Goal: Task Accomplishment & Management: Use online tool/utility

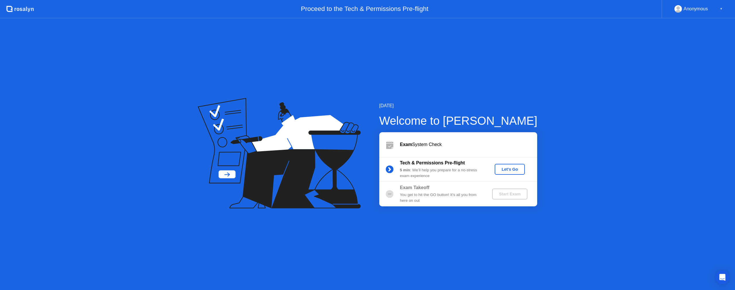
click at [505, 171] on div "Let's Go" at bounding box center [510, 169] width 26 height 5
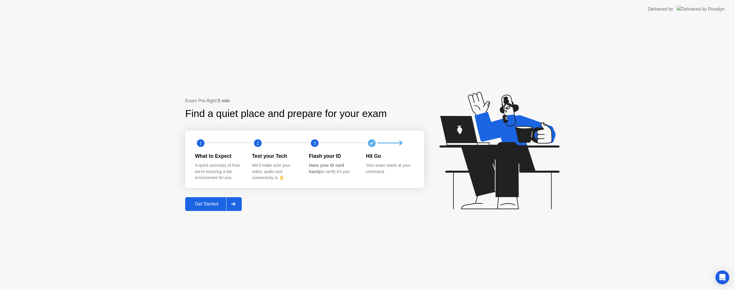
click at [226, 204] on div "Get Started" at bounding box center [206, 203] width 39 height 5
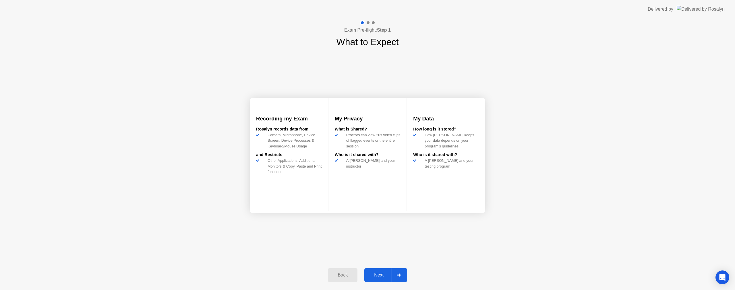
click at [398, 276] on icon at bounding box center [399, 274] width 4 height 3
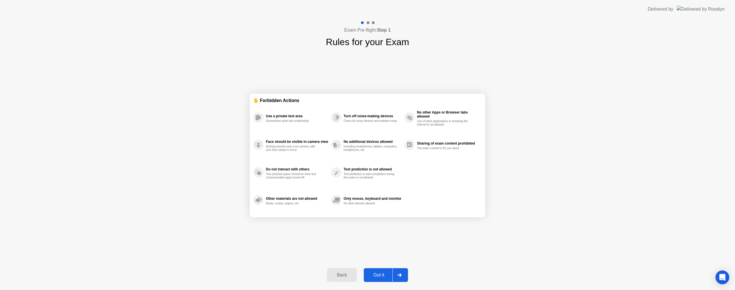
click at [398, 274] on icon at bounding box center [399, 274] width 4 height 3
select select "**********"
select select "*******"
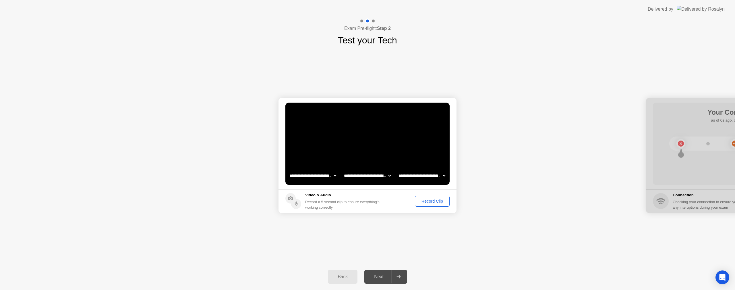
drag, startPoint x: 725, startPoint y: 103, endPoint x: 684, endPoint y: 108, distance: 41.2
click at [684, 108] on div at bounding box center [735, 155] width 178 height 115
click at [436, 202] on div "Record Clip" at bounding box center [432, 201] width 31 height 5
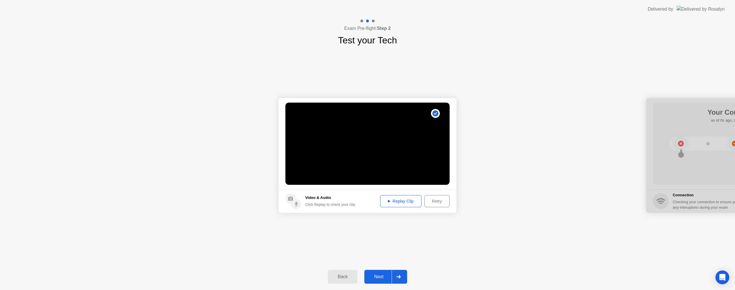
click at [391, 203] on div "Replay Clip" at bounding box center [400, 201] width 37 height 5
click at [380, 275] on div "Next" at bounding box center [379, 276] width 26 height 5
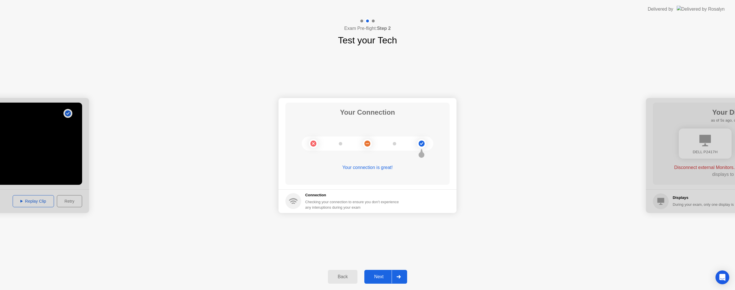
click at [380, 281] on button "Next" at bounding box center [385, 277] width 43 height 14
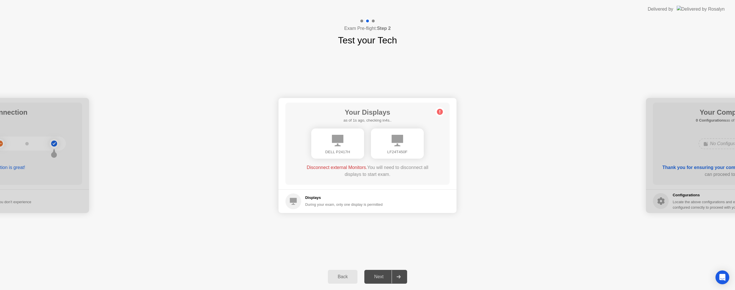
click at [336, 147] on div "DELL P2417H" at bounding box center [337, 143] width 53 height 30
click at [440, 112] on circle at bounding box center [440, 112] width 6 height 6
click at [413, 147] on div "LF24T450F" at bounding box center [397, 143] width 53 height 30
click at [355, 150] on div "DELL P2417H" at bounding box center [338, 152] width 44 height 6
click at [382, 277] on div "Next" at bounding box center [379, 276] width 26 height 5
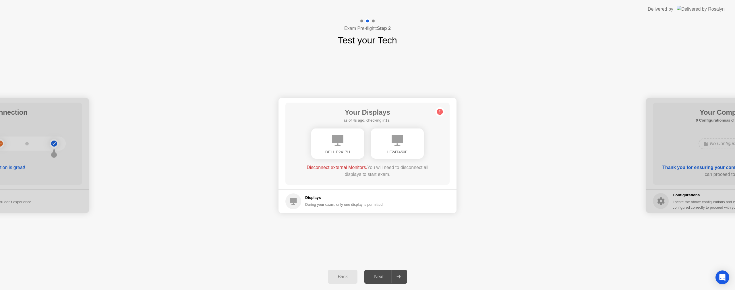
click at [396, 147] on div "LF24T450F" at bounding box center [397, 143] width 53 height 30
click at [441, 112] on circle at bounding box center [440, 112] width 6 height 6
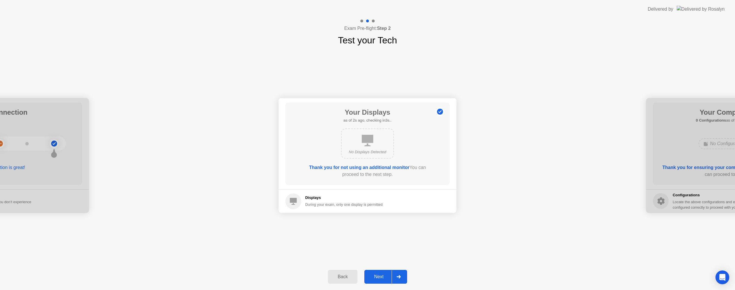
click at [380, 272] on button "Next" at bounding box center [385, 277] width 43 height 14
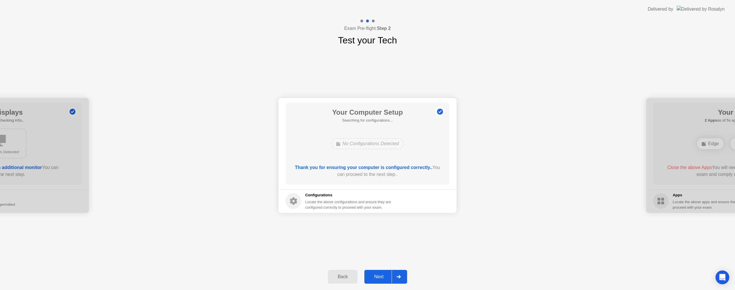
click at [382, 277] on div "Next" at bounding box center [379, 276] width 26 height 5
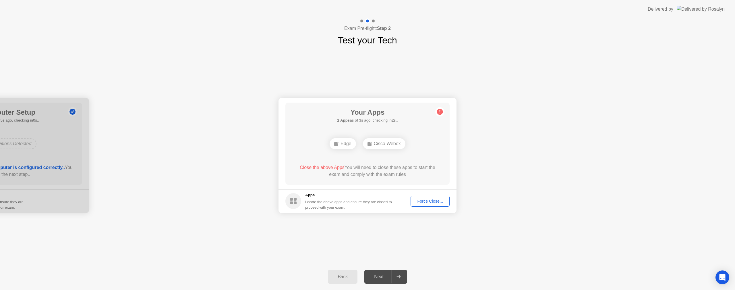
click at [346, 145] on div "Edge" at bounding box center [343, 143] width 26 height 11
click at [376, 143] on div "Cisco Webex" at bounding box center [384, 143] width 42 height 11
click at [434, 199] on div "Force Close..." at bounding box center [430, 201] width 35 height 5
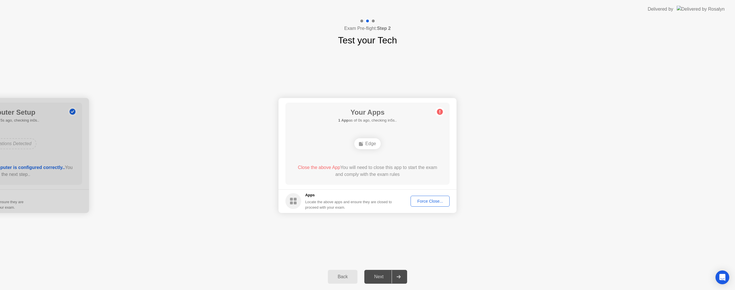
click at [429, 202] on div "Force Close..." at bounding box center [430, 201] width 35 height 5
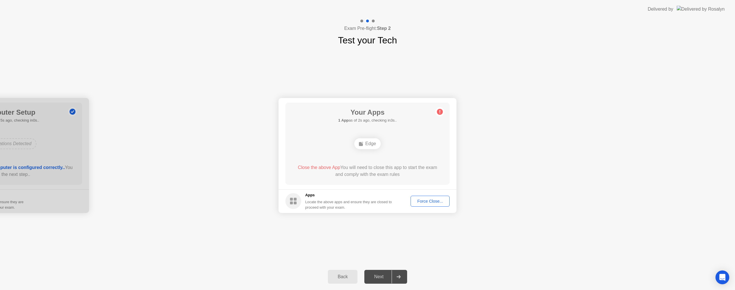
click at [428, 199] on div "Force Close..." at bounding box center [430, 201] width 35 height 5
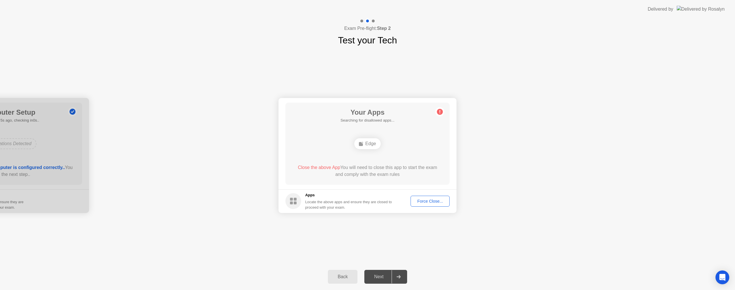
click at [440, 111] on icon at bounding box center [440, 111] width 1 height 3
click at [398, 167] on div "Close the above App You will need to close this app to start the exam and compl…" at bounding box center [368, 171] width 148 height 14
click at [321, 166] on span "Close the above App" at bounding box center [319, 167] width 42 height 5
click at [351, 153] on div "Your Apps 1 App as of 2s ago, checking in3s.. Edge Close the above App You will…" at bounding box center [367, 144] width 164 height 82
click at [428, 205] on button "Force Close..." at bounding box center [430, 201] width 39 height 11
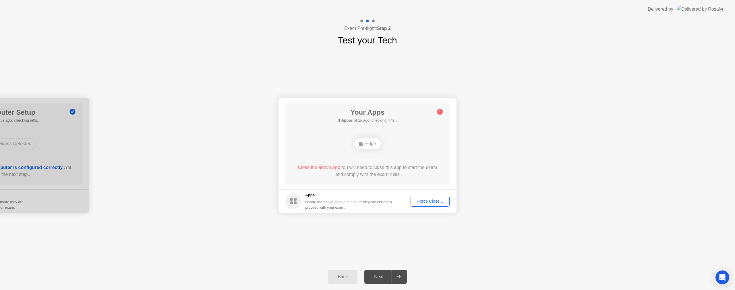
click at [527, 226] on div "**********" at bounding box center [367, 155] width 735 height 216
click at [438, 200] on div "Force Close..." at bounding box center [430, 201] width 35 height 5
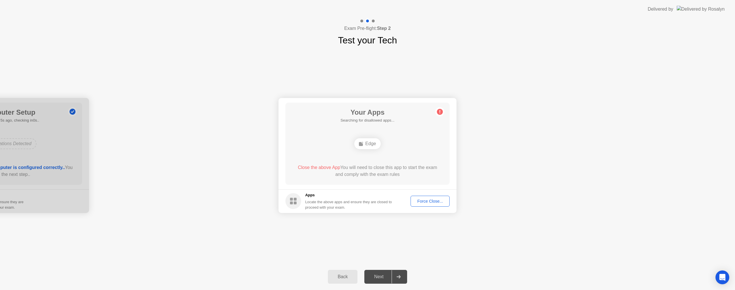
click at [379, 286] on div "Back Next" at bounding box center [367, 276] width 735 height 26
click at [371, 142] on div "Edge" at bounding box center [367, 143] width 26 height 11
click at [424, 202] on div "Force Close..." at bounding box center [430, 201] width 35 height 5
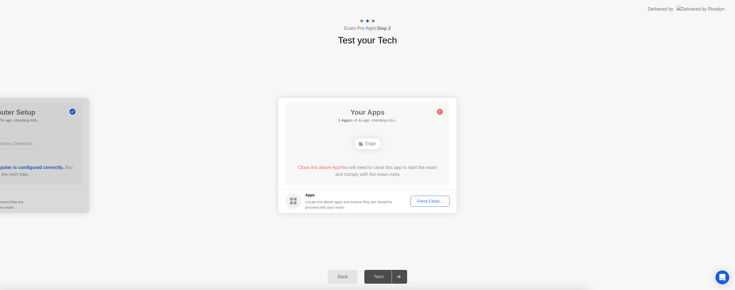
click at [424, 289] on div at bounding box center [367, 290] width 735 height 0
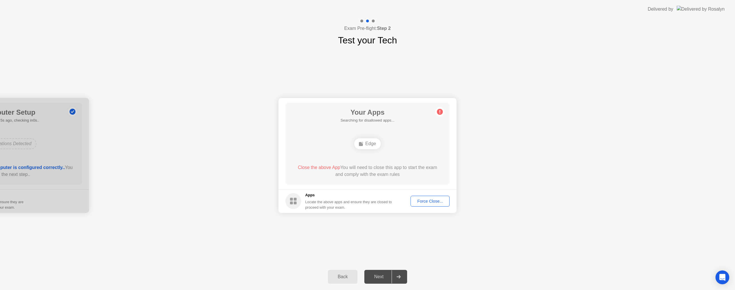
click at [437, 207] on footer "Apps Locate the above apps and ensure they are closed to proceed with your exam…" at bounding box center [368, 201] width 178 height 24
click at [434, 199] on div "Force Close..." at bounding box center [430, 201] width 35 height 5
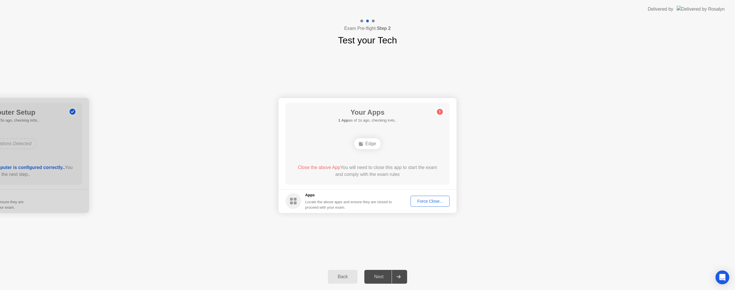
click at [362, 142] on ellipse at bounding box center [363, 142] width 2 height 2
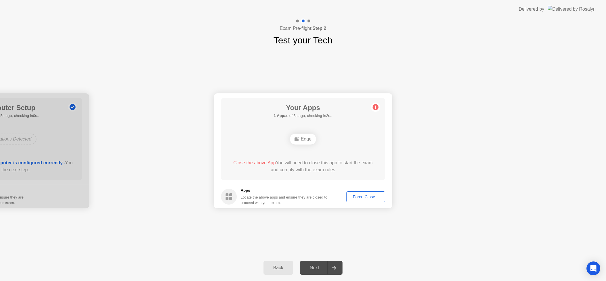
click at [356, 198] on div "Force Close..." at bounding box center [365, 196] width 35 height 5
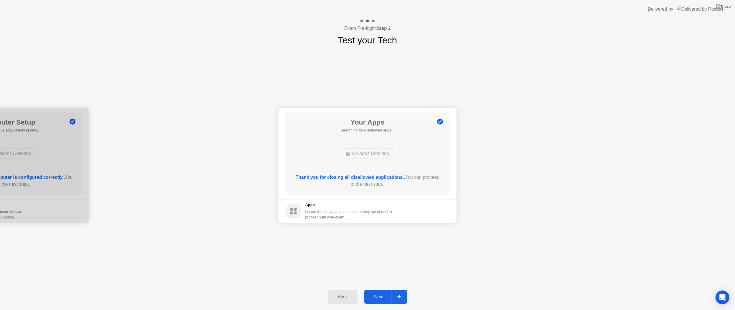
click at [377, 289] on button "Next" at bounding box center [385, 297] width 43 height 14
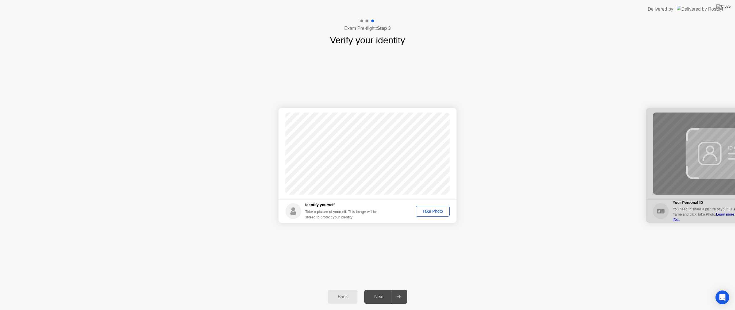
click at [431, 210] on div "Take Photo" at bounding box center [433, 211] width 30 height 5
click at [374, 289] on div "Next" at bounding box center [379, 296] width 26 height 5
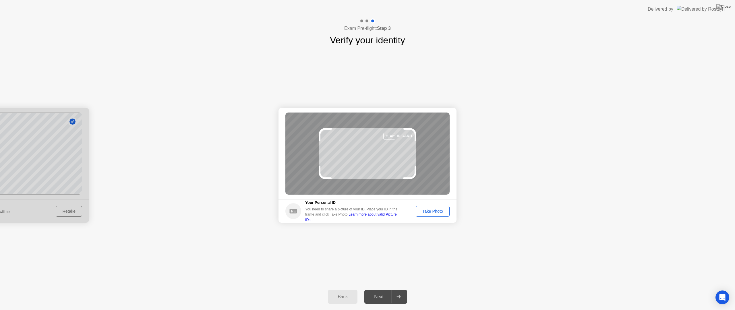
click at [426, 212] on div "Take Photo" at bounding box center [433, 211] width 30 height 5
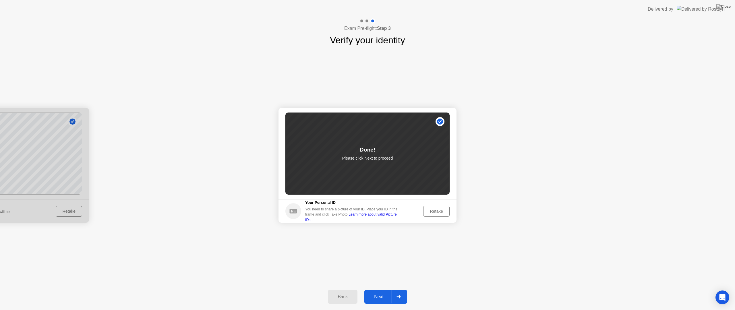
click at [376, 289] on div "Next" at bounding box center [379, 296] width 26 height 5
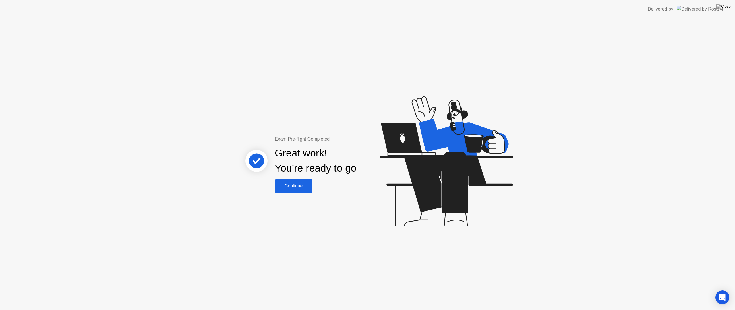
click at [301, 190] on button "Continue" at bounding box center [294, 186] width 38 height 14
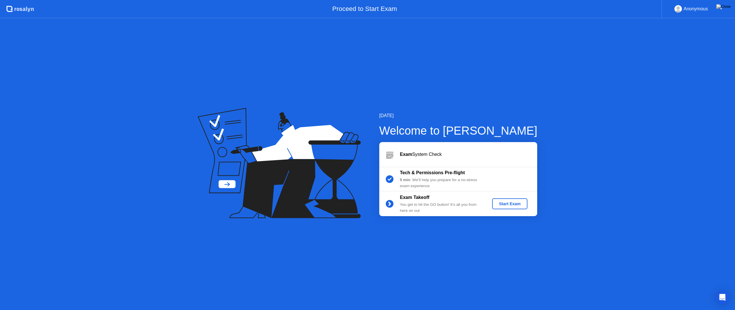
click at [504, 205] on div "Start Exam" at bounding box center [509, 204] width 31 height 5
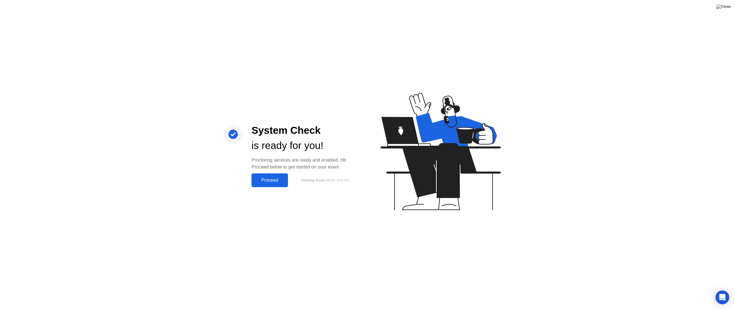
click at [272, 178] on div "Proceed" at bounding box center [269, 180] width 33 height 5
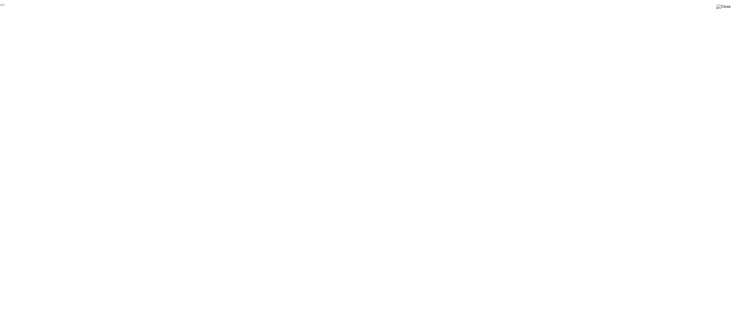
click div "End Proctoring Session"
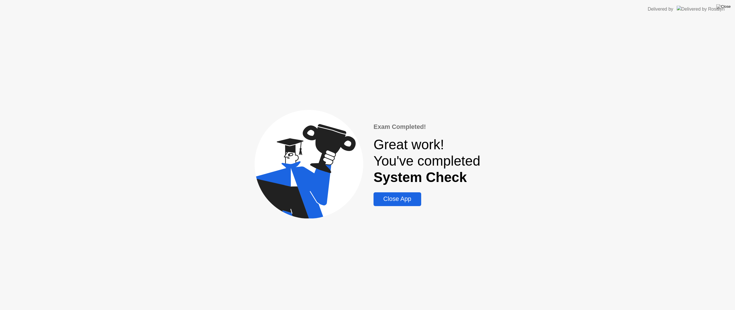
click at [410, 198] on div "Close App" at bounding box center [397, 199] width 44 height 7
